Goal: Task Accomplishment & Management: Manage account settings

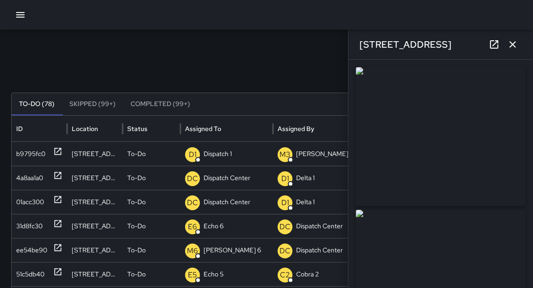
click at [517, 43] on icon "button" at bounding box center [512, 44] width 11 height 11
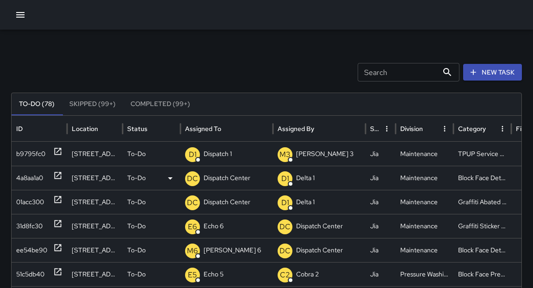
click at [56, 176] on icon at bounding box center [57, 175] width 9 height 9
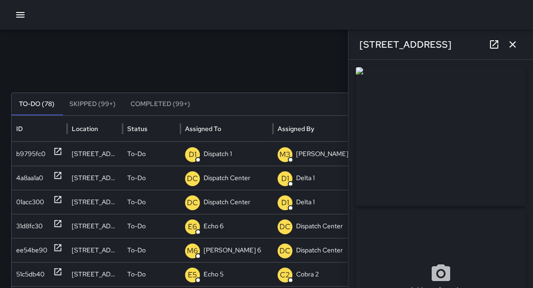
click at [532, 147] on div "**********" at bounding box center [441, 174] width 185 height 228
click at [56, 268] on icon at bounding box center [58, 271] width 7 height 7
click at [513, 42] on icon "button" at bounding box center [512, 44] width 11 height 11
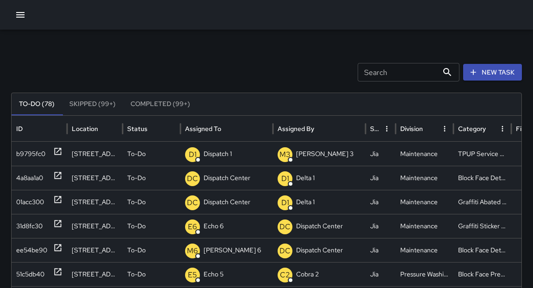
click at [526, 167] on div "Search Search New Task To-Do (78) Skipped (99+) Completed (99+) ID Location Sta…" at bounding box center [266, 292] width 533 height 525
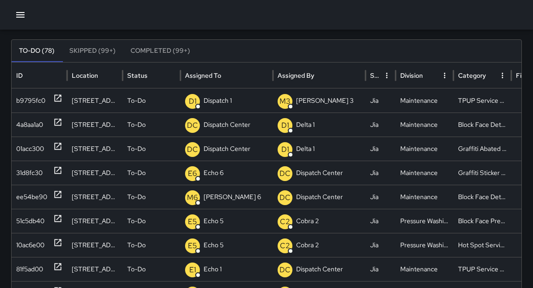
scroll to position [59, 0]
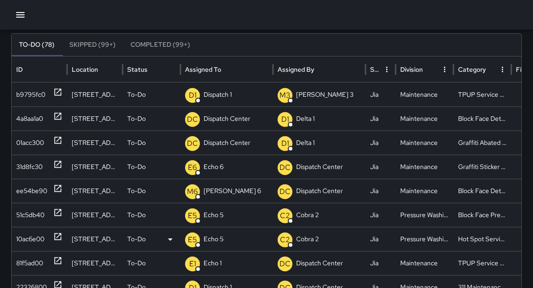
click at [87, 241] on div "[STREET_ADDRESS]" at bounding box center [95, 239] width 56 height 24
click at [168, 240] on icon at bounding box center [170, 239] width 11 height 11
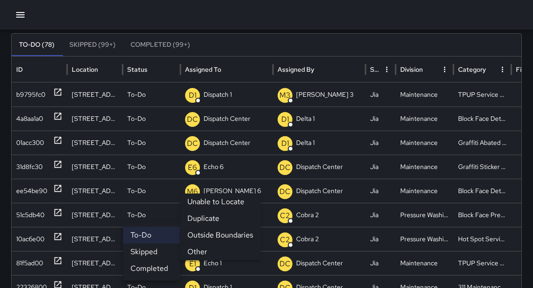
click at [151, 253] on li "Skipped" at bounding box center [151, 251] width 57 height 17
